Goal: Information Seeking & Learning: Learn about a topic

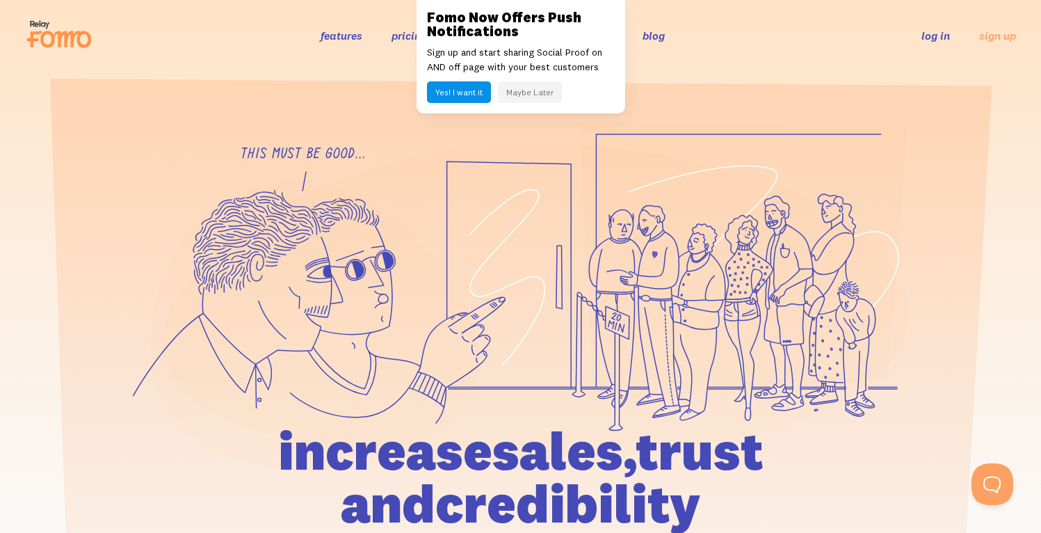
click at [525, 97] on button "Maybe Later" at bounding box center [530, 92] width 64 height 22
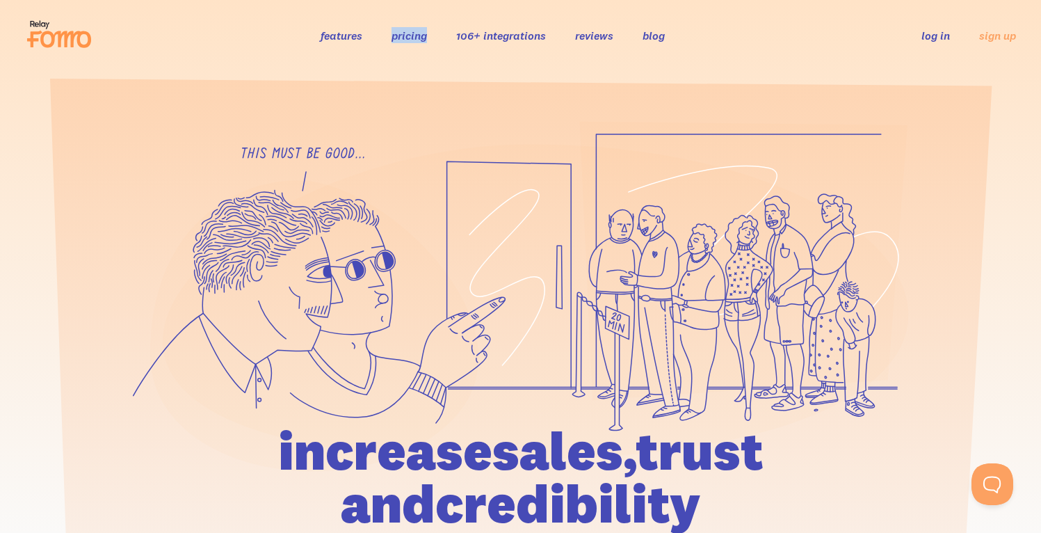
click at [335, 35] on link "features" at bounding box center [342, 36] width 42 height 14
